Goal: Information Seeking & Learning: Learn about a topic

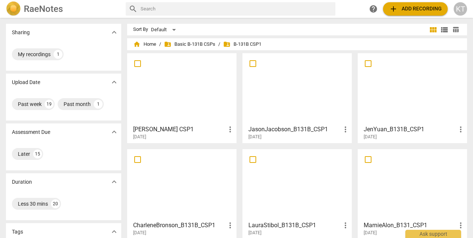
click at [198, 44] on span "folder_shared Basic B-131B CSPs" at bounding box center [189, 44] width 51 height 7
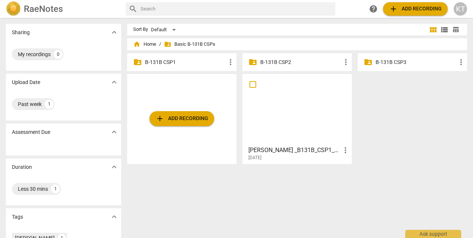
click at [160, 59] on p "B-131B CSP1" at bounding box center [185, 62] width 81 height 8
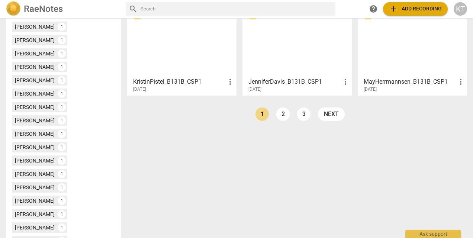
scroll to position [240, 0]
click at [282, 117] on link "2" at bounding box center [282, 113] width 13 height 13
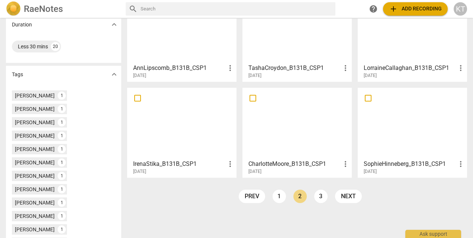
scroll to position [158, 0]
click at [323, 198] on link "3" at bounding box center [320, 195] width 13 height 13
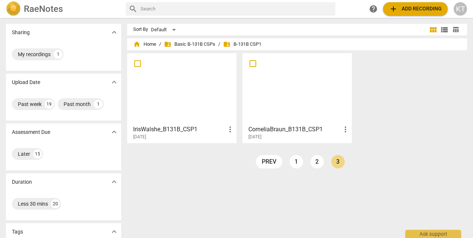
click at [312, 161] on link "2" at bounding box center [317, 161] width 13 height 13
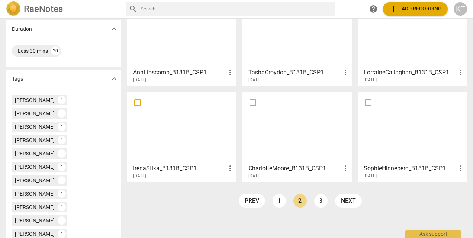
scroll to position [154, 0]
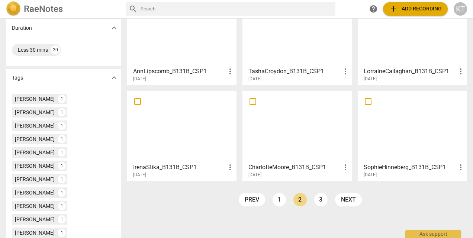
click at [278, 199] on link "1" at bounding box center [279, 199] width 13 height 13
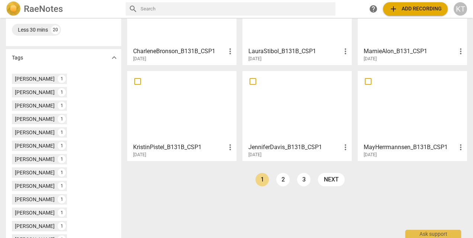
scroll to position [175, 0]
click at [45, 208] on div "[PERSON_NAME]" at bounding box center [35, 211] width 40 height 7
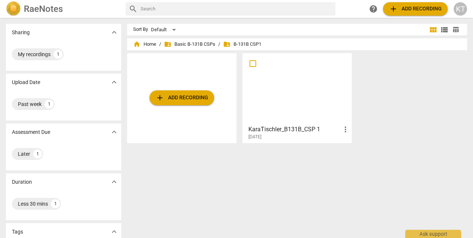
click at [285, 129] on h3 "KaraTischler_B131B_CSP 1" at bounding box center [295, 129] width 93 height 9
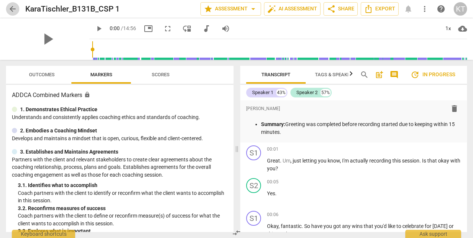
click at [10, 10] on span "arrow_back" at bounding box center [12, 8] width 9 height 9
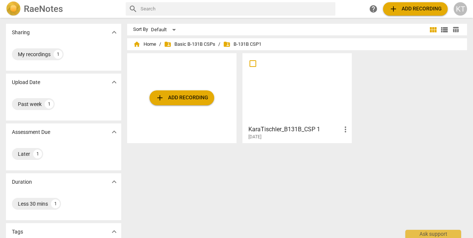
click at [180, 45] on span "folder_shared Basic B-131B CSPs" at bounding box center [189, 44] width 51 height 7
